Goal: Transaction & Acquisition: Purchase product/service

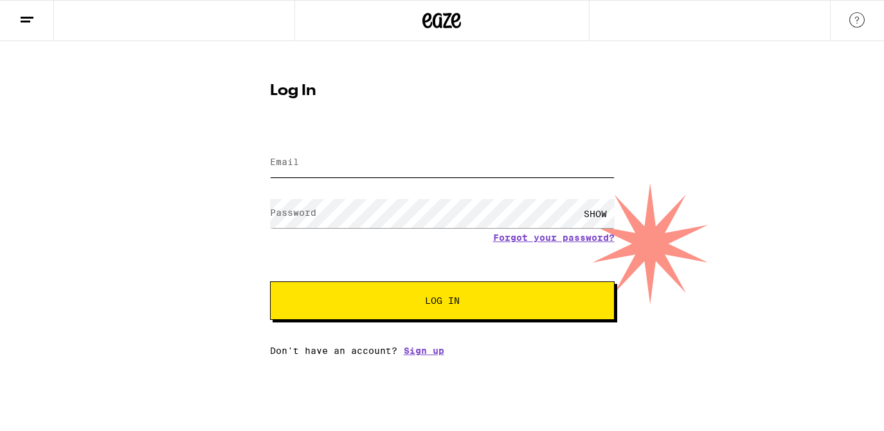
type input "[EMAIL_ADDRESS][DOMAIN_NAME]"
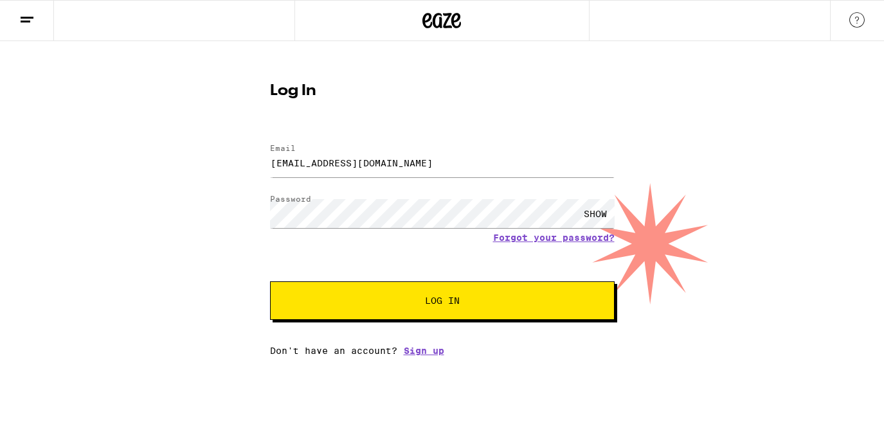
click at [350, 312] on button "Log In" at bounding box center [442, 301] width 345 height 39
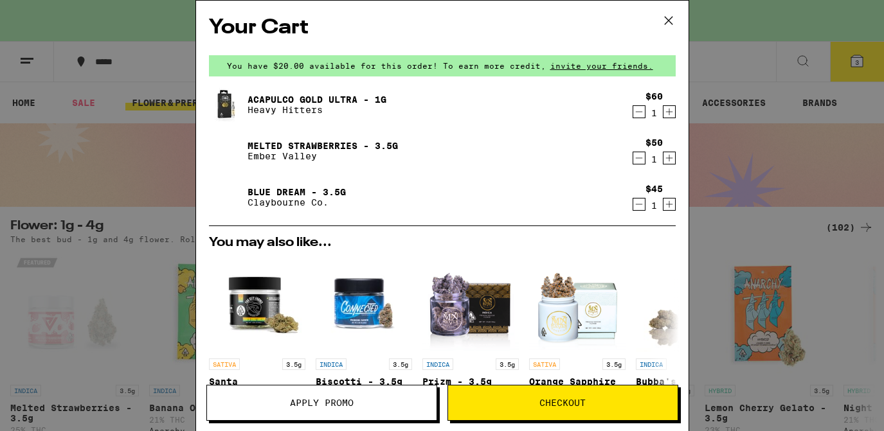
drag, startPoint x: 0, startPoint y: 0, endPoint x: 273, endPoint y: 147, distance: 309.5
click at [275, 152] on p "Ember Valley" at bounding box center [322, 156] width 150 height 10
click at [61, 90] on div "Your Cart You have $20.00 available for this order! To earn more credit, invite…" at bounding box center [442, 215] width 884 height 431
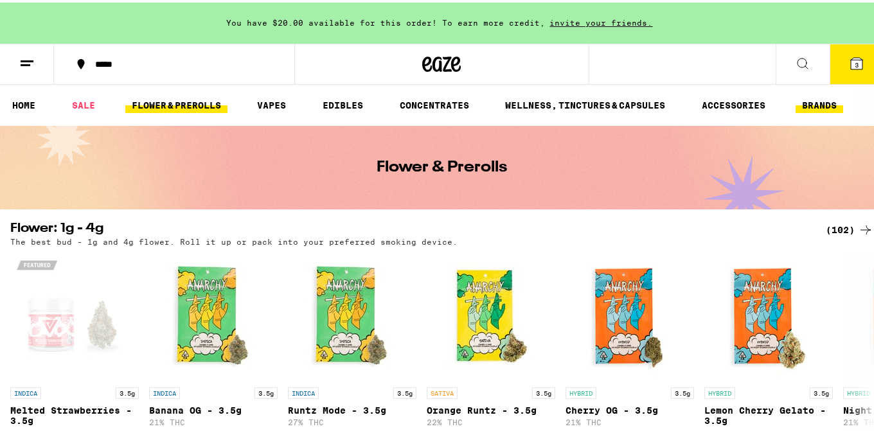
scroll to position [3, 0]
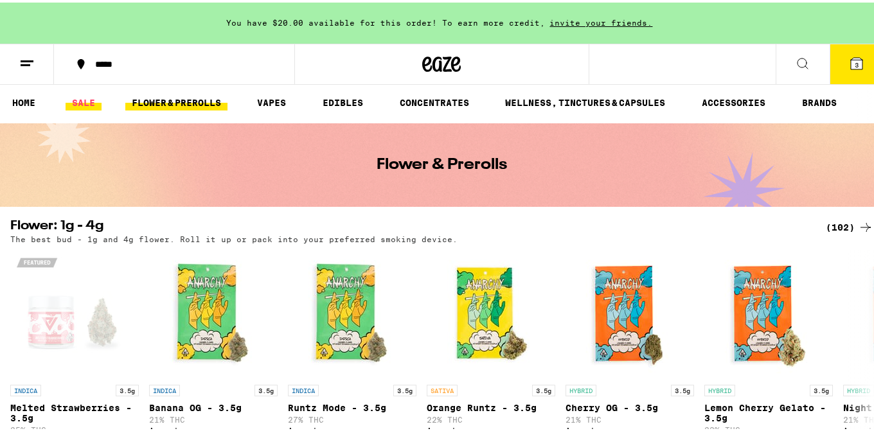
click at [84, 100] on link "SALE" at bounding box center [84, 100] width 36 height 15
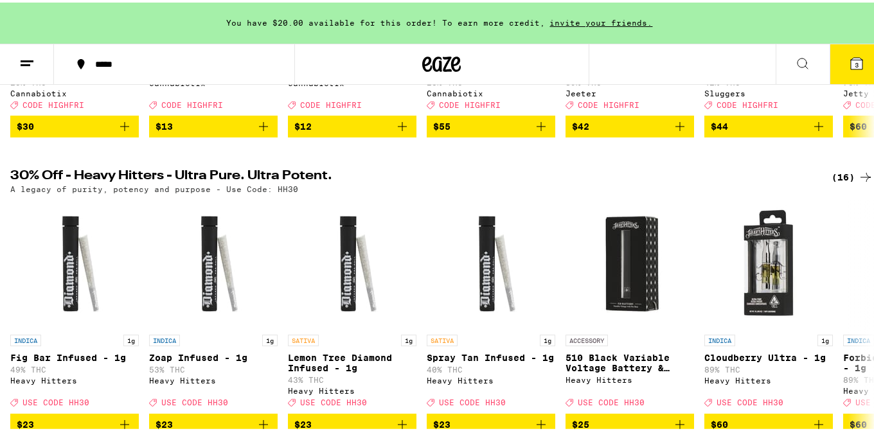
scroll to position [478, 0]
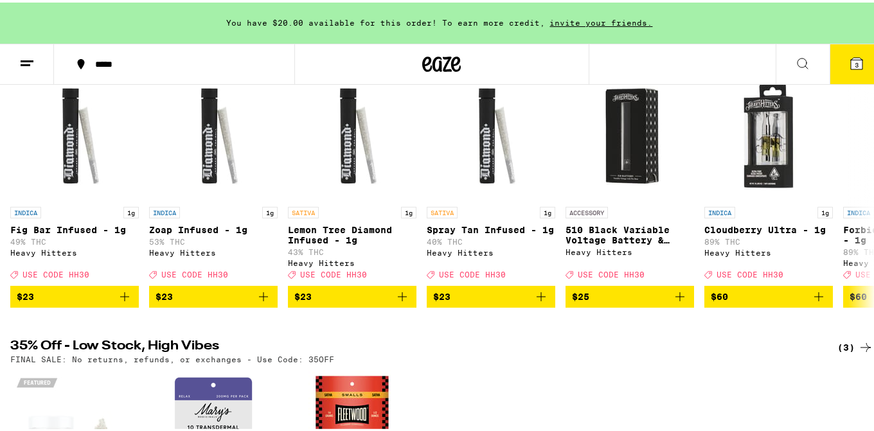
click at [851, 65] on icon at bounding box center [857, 61] width 12 height 12
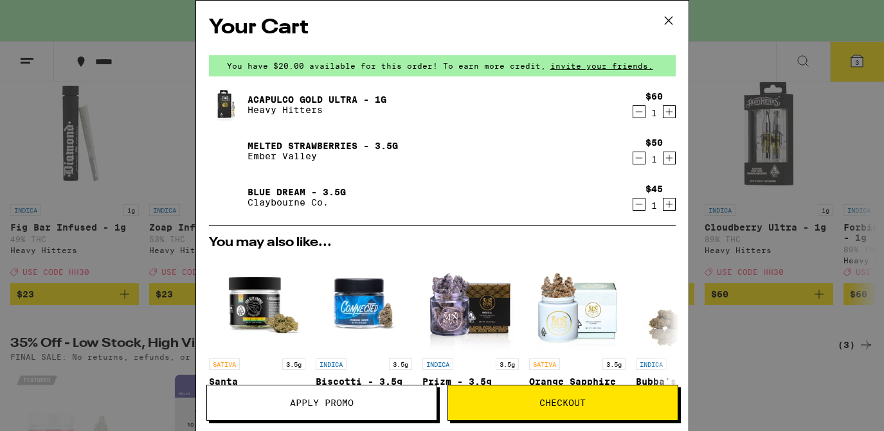
click at [334, 400] on span "Apply Promo" at bounding box center [322, 403] width 64 height 9
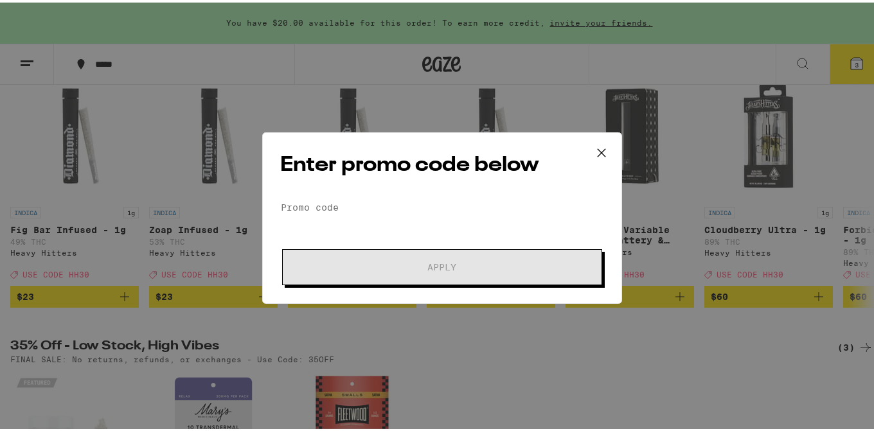
click at [323, 191] on div "Enter promo code below Promo Code Apply" at bounding box center [442, 216] width 360 height 172
click at [303, 197] on input "Promo Code" at bounding box center [442, 204] width 323 height 19
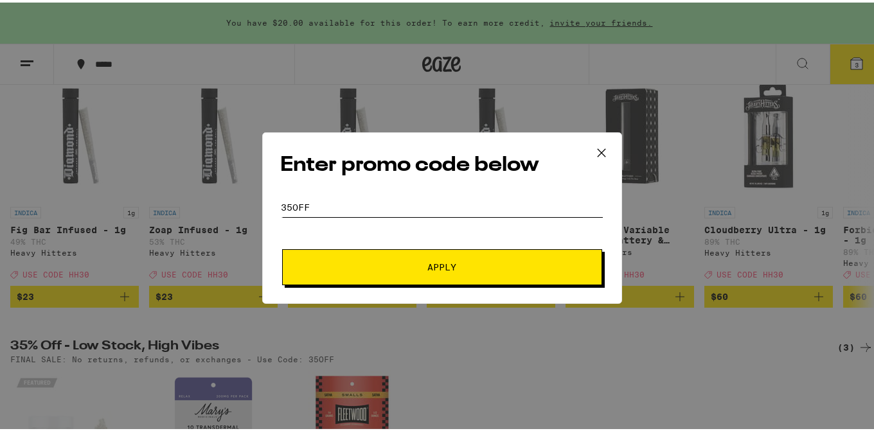
type input "35OFF"
click at [391, 294] on div "Enter promo code below Promo Code 35OFF Apply" at bounding box center [442, 216] width 360 height 172
click at [388, 269] on button "Apply" at bounding box center [442, 265] width 320 height 36
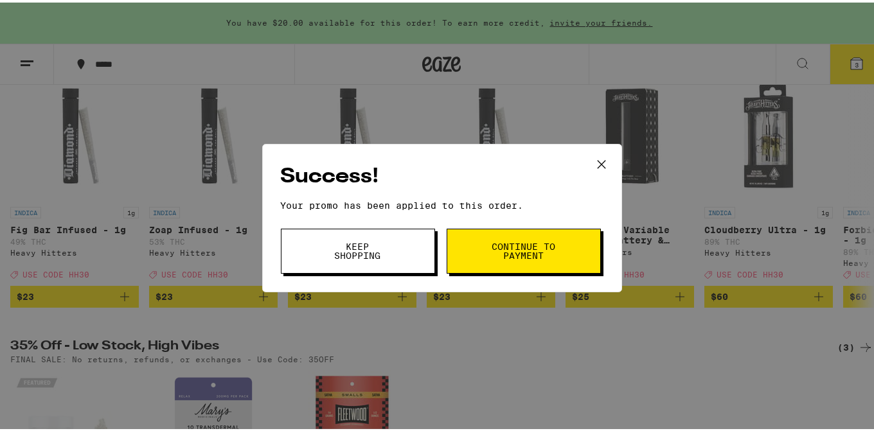
click at [349, 256] on span "Keep Shopping" at bounding box center [358, 249] width 66 height 18
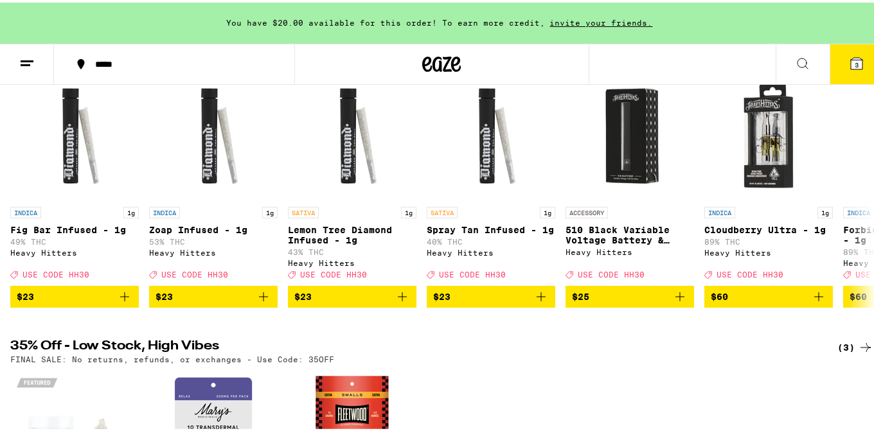
click at [851, 60] on icon at bounding box center [857, 61] width 12 height 12
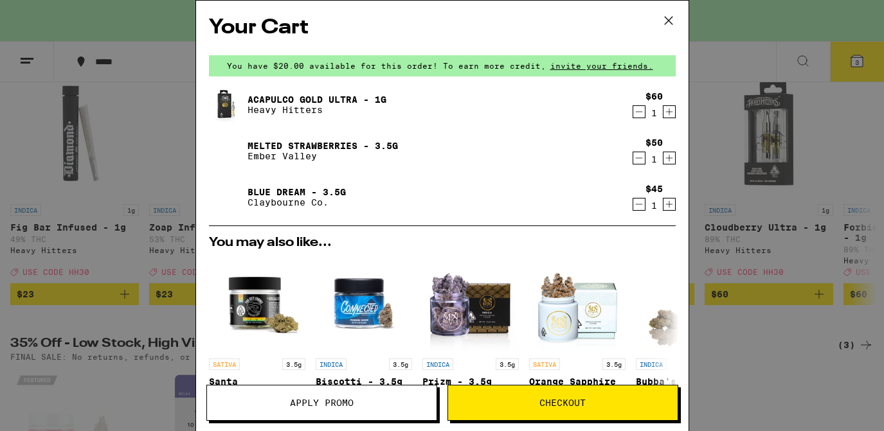
click at [350, 405] on span "Apply Promo" at bounding box center [322, 403] width 64 height 9
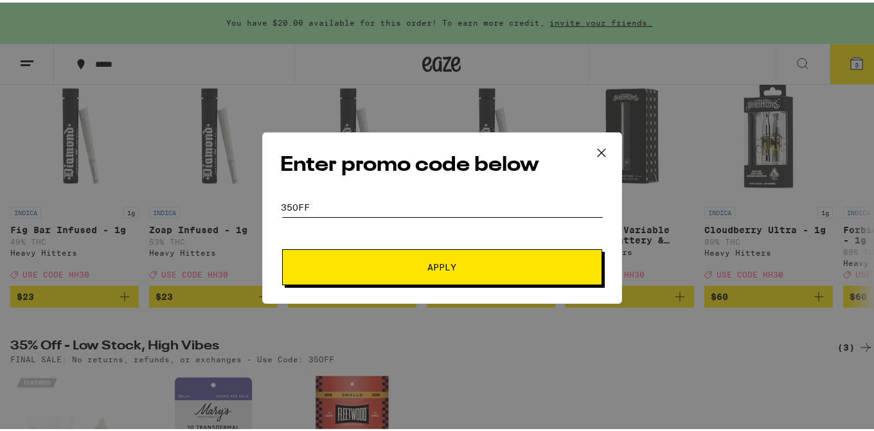
click at [347, 208] on input "35OFF" at bounding box center [442, 204] width 323 height 19
type input "35OFF, HH"
click at [152, 332] on div "Enter promo code below Promo Code 35OFF, HH Apply" at bounding box center [442, 215] width 884 height 431
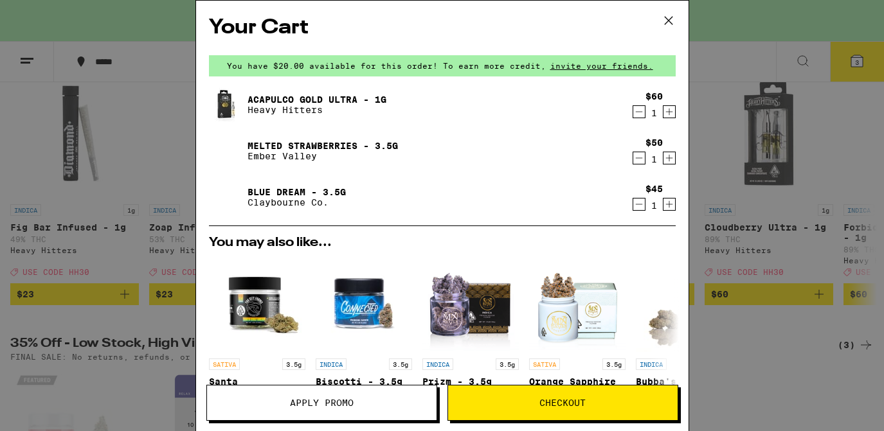
click at [127, 78] on div "Your Cart You have $20.00 available for this order! To earn more credit, invite…" at bounding box center [442, 215] width 884 height 431
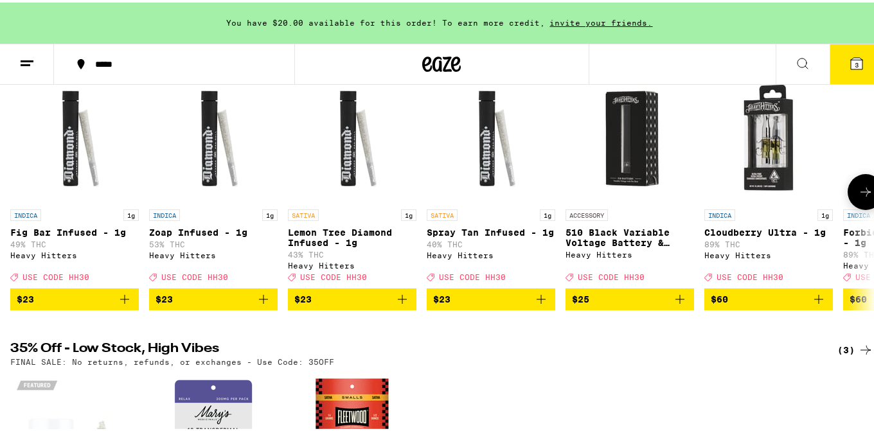
scroll to position [478, 0]
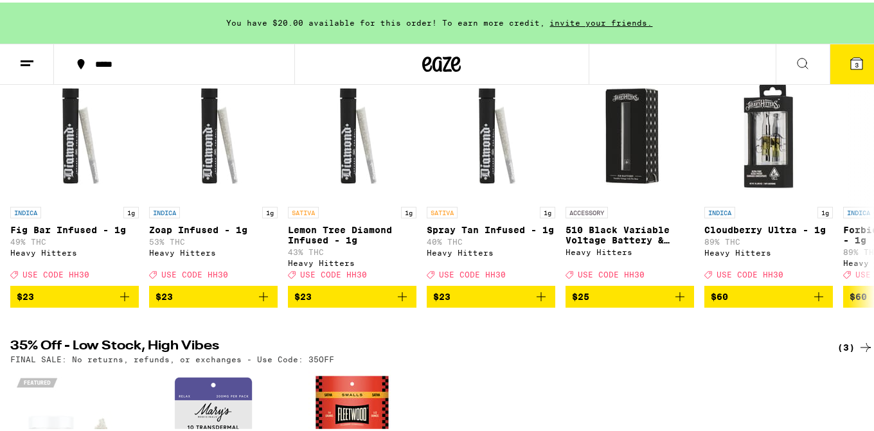
click at [855, 59] on span "3" at bounding box center [857, 62] width 4 height 8
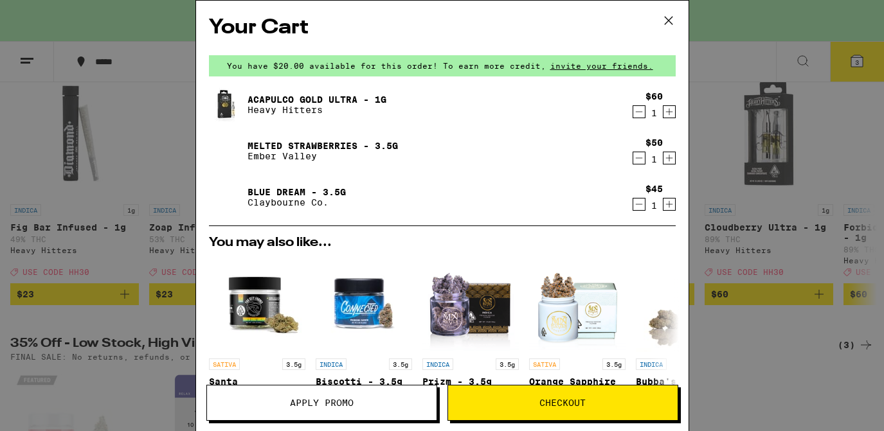
click at [335, 409] on button "Apply Promo" at bounding box center [321, 403] width 231 height 36
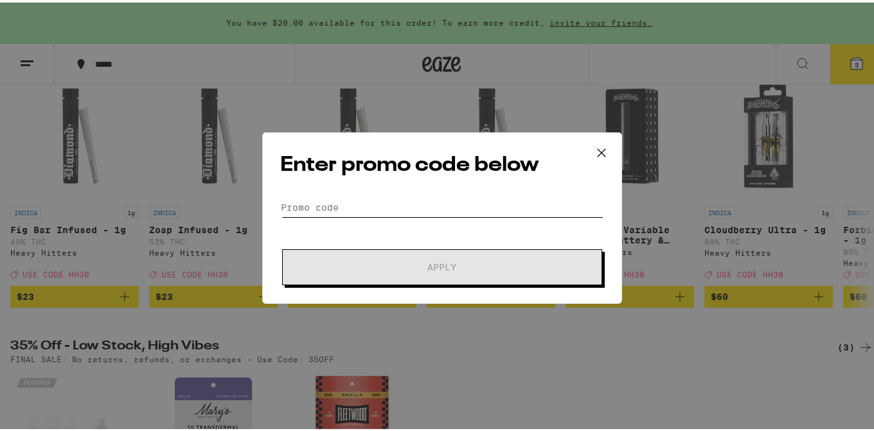
click at [342, 204] on input "Promo Code" at bounding box center [442, 204] width 323 height 19
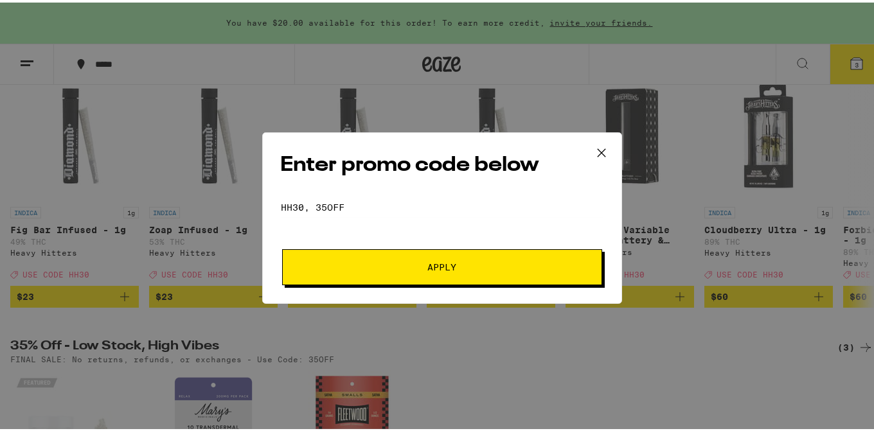
click at [367, 264] on span "Apply" at bounding box center [442, 264] width 231 height 9
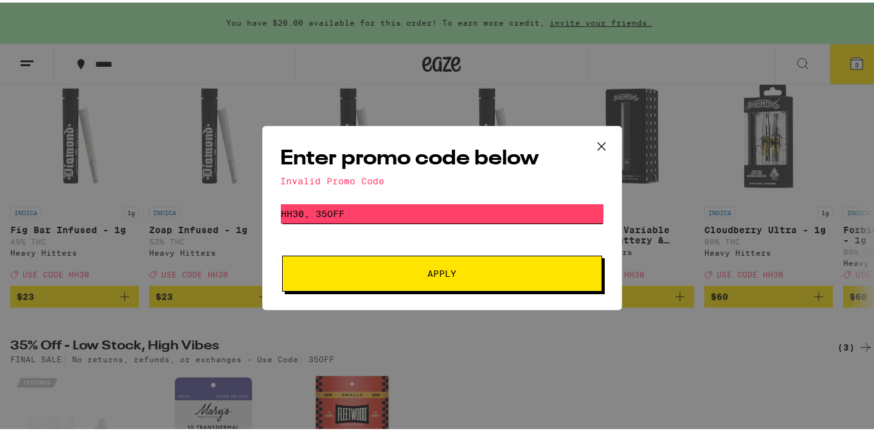
click at [316, 210] on input "HH30, 35OFF" at bounding box center [442, 211] width 323 height 19
click at [312, 210] on input "HH30, 35OFF" at bounding box center [442, 211] width 323 height 19
type input "35OFF"
click at [420, 267] on span "Apply" at bounding box center [442, 271] width 231 height 9
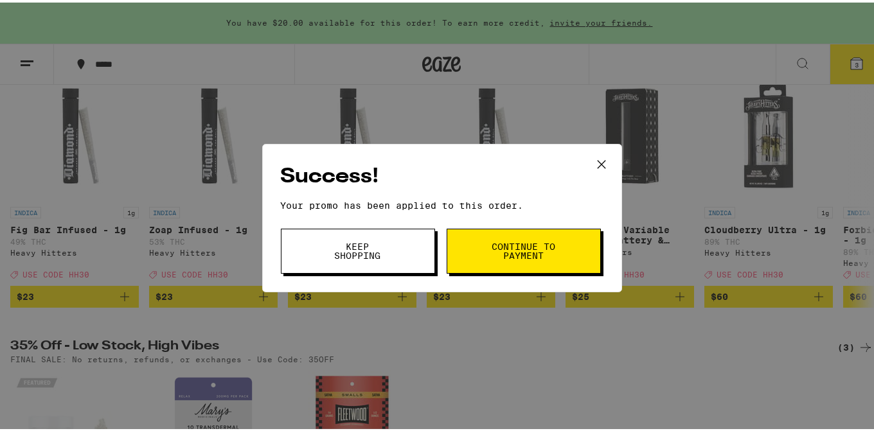
click at [543, 244] on span "Continue to payment" at bounding box center [524, 249] width 66 height 18
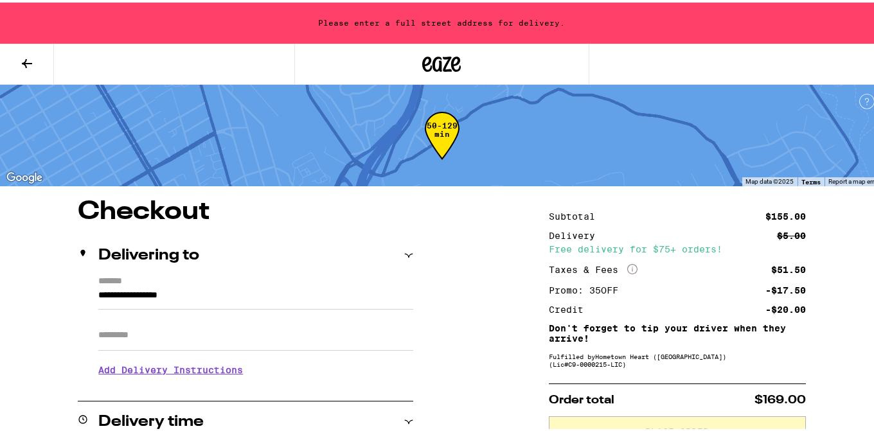
click at [27, 63] on icon at bounding box center [26, 60] width 15 height 15
